Goal: Transaction & Acquisition: Purchase product/service

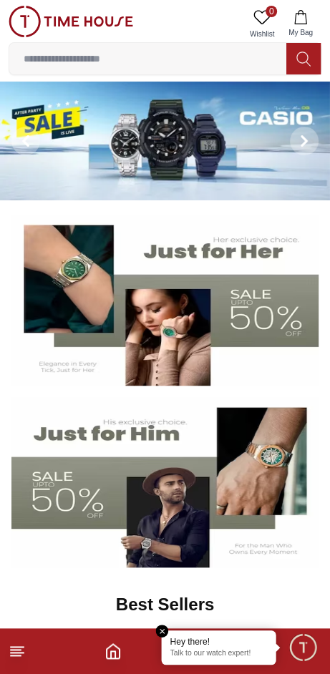
click at [214, 651] on p "Talk to our watch expert!" at bounding box center [218, 654] width 97 height 10
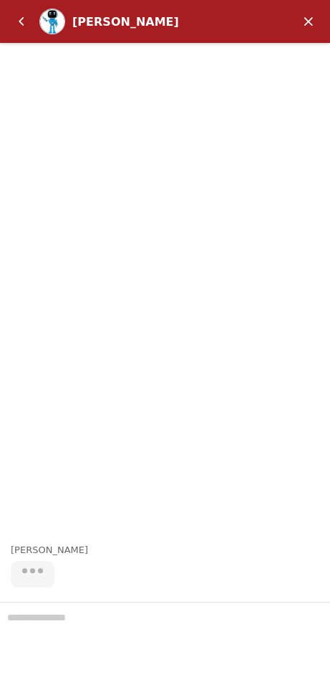
click at [26, 33] on em "Back" at bounding box center [21, 21] width 29 height 29
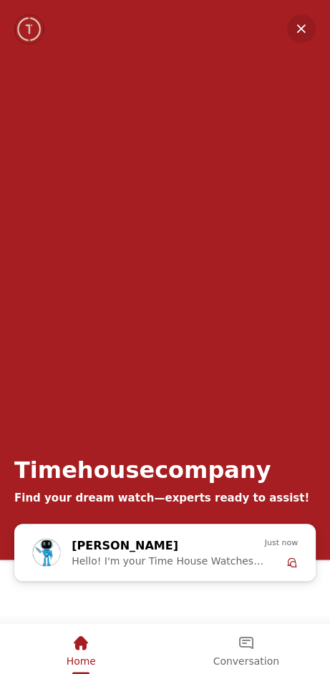
click at [289, 37] on em "Minimize" at bounding box center [301, 28] width 29 height 29
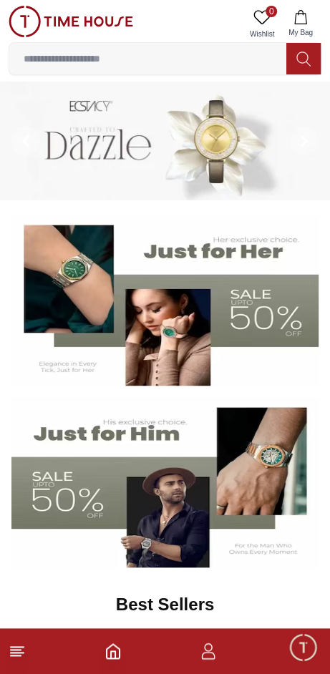
click at [293, 646] on span "Minimize live chat window" at bounding box center [303, 647] width 42 height 42
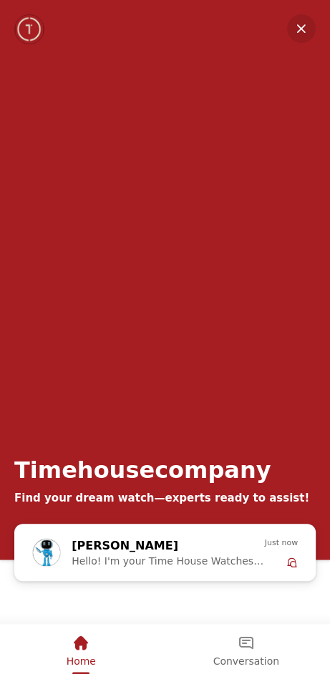
click at [288, 37] on div "Timehousecompany Find your dream watch—experts ready to assist!" at bounding box center [165, 262] width 330 height 524
click at [301, 33] on em "Minimize" at bounding box center [301, 28] width 29 height 29
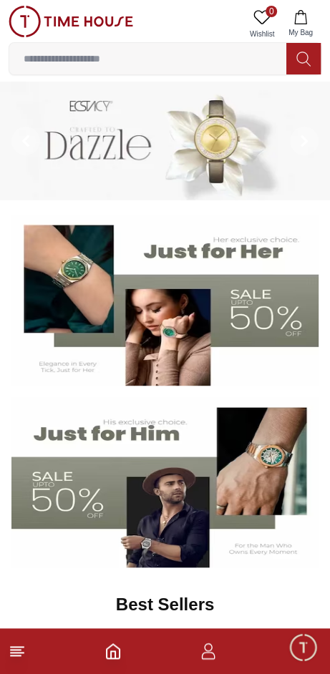
click at [212, 651] on icon "button" at bounding box center [208, 651] width 17 height 17
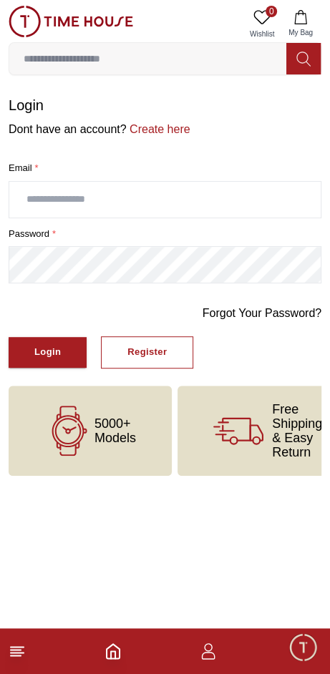
click at [47, 201] on input "text" at bounding box center [164, 200] width 311 height 36
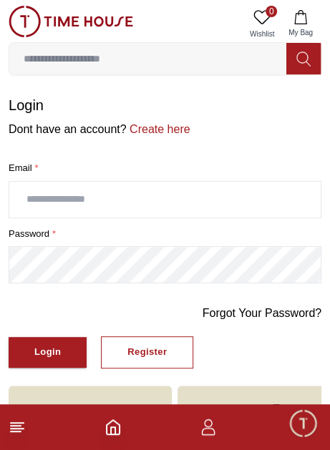
type input "**********"
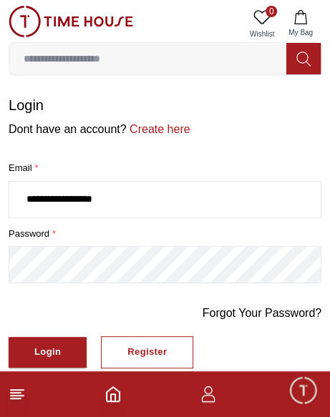
click at [34, 349] on div "Login" at bounding box center [47, 352] width 26 height 16
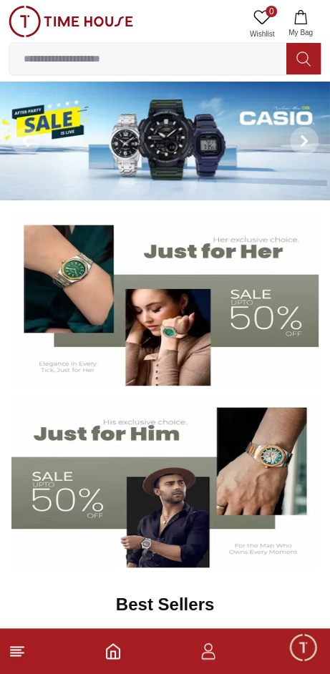
click at [299, 34] on span "My Bag" at bounding box center [301, 32] width 36 height 11
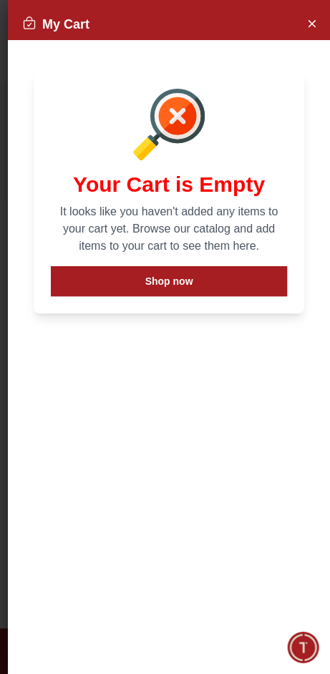
click at [76, 281] on button "Shop now" at bounding box center [169, 281] width 236 height 30
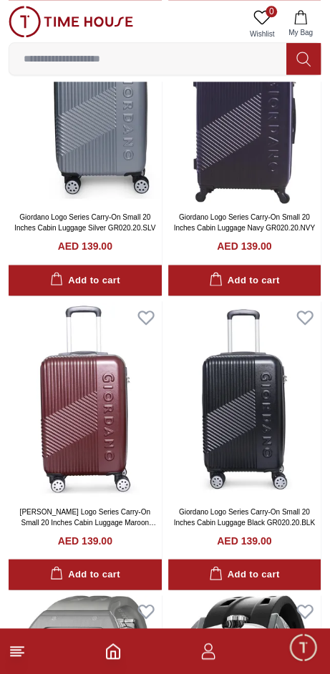
scroll to position [2205, 0]
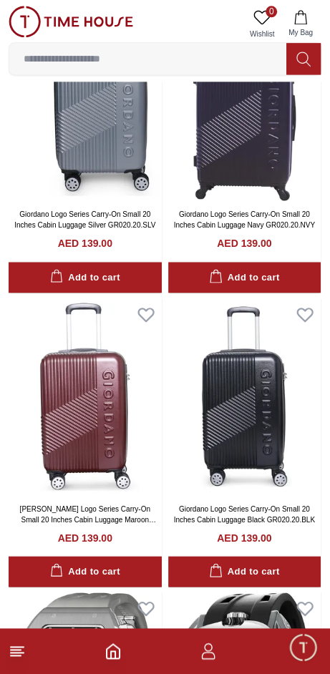
click at [297, 645] on span "Minimize live chat window" at bounding box center [303, 647] width 42 height 42
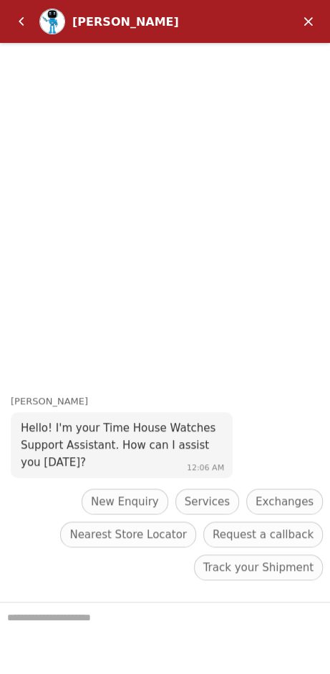
click at [24, 34] on em "Back" at bounding box center [21, 21] width 29 height 29
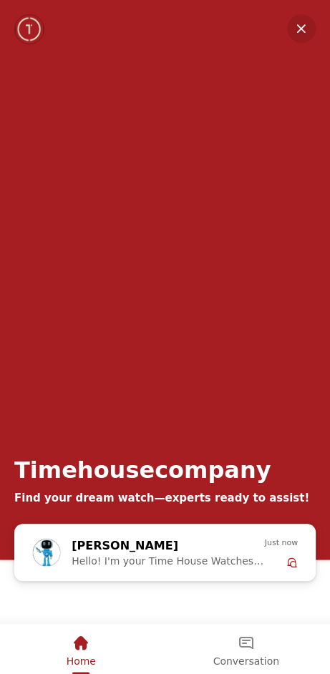
click at [296, 24] on em "Minimize" at bounding box center [301, 28] width 29 height 29
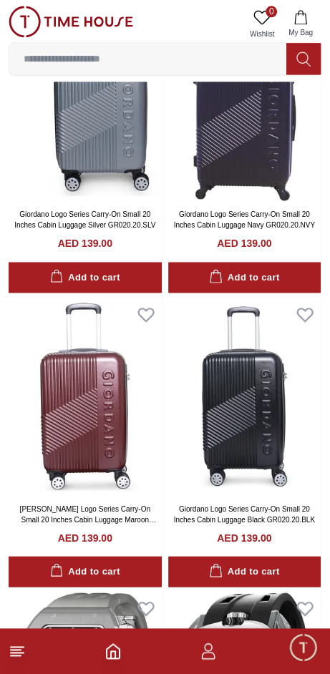
click at [304, 25] on button "My Bag" at bounding box center [301, 24] width 42 height 37
